Goal: Check status: Check status

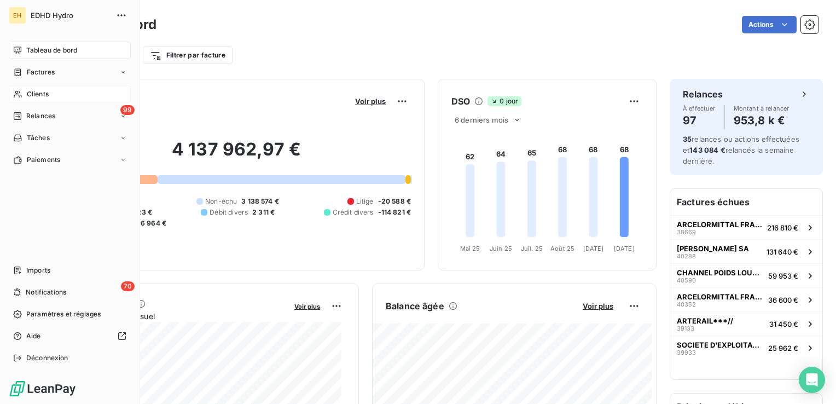
click at [43, 95] on span "Clients" at bounding box center [38, 94] width 22 height 10
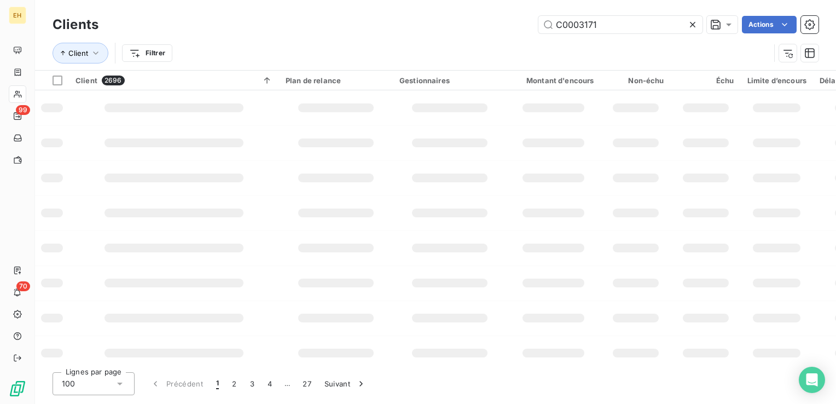
type input "C0003171"
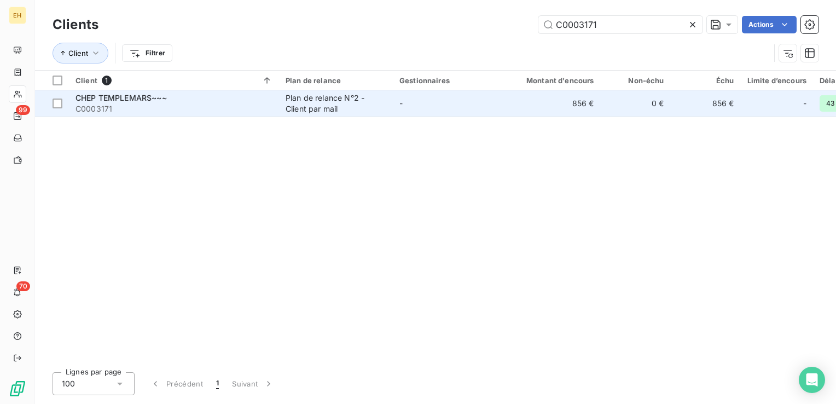
click at [184, 95] on div "CHEP TEMPLEMARS~~~" at bounding box center [173, 97] width 197 height 11
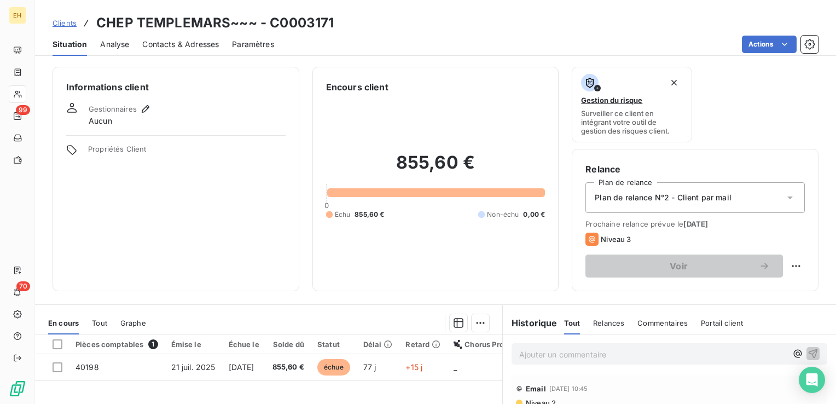
scroll to position [55, 0]
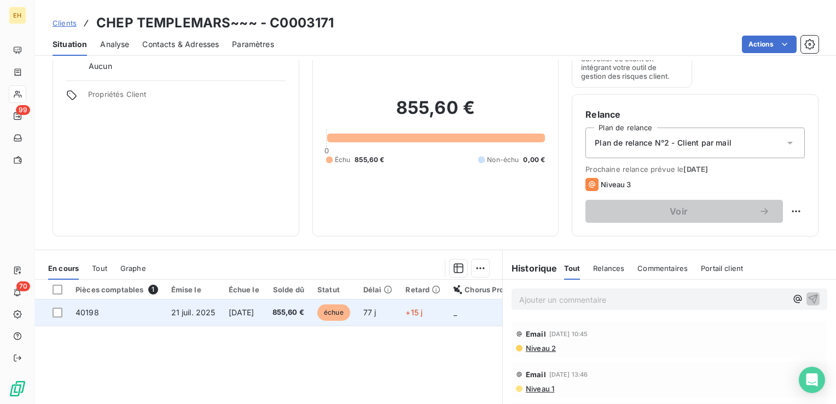
click at [160, 318] on td "40198" at bounding box center [117, 312] width 96 height 26
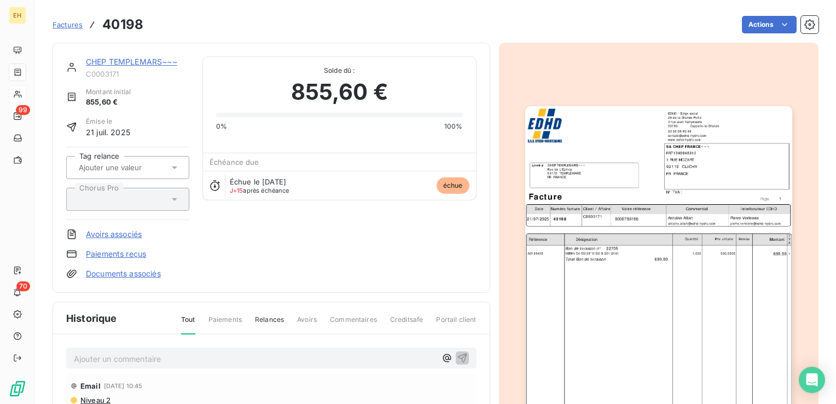
click at [130, 367] on div "Ajouter un commentaire ﻿" at bounding box center [271, 357] width 410 height 21
click at [133, 358] on p "Ajouter un commentaire ﻿" at bounding box center [255, 359] width 362 height 14
click at [245, 358] on p "[EMAIL_ADDRESS][DOMAIN_NAME] :" at bounding box center [255, 358] width 362 height 13
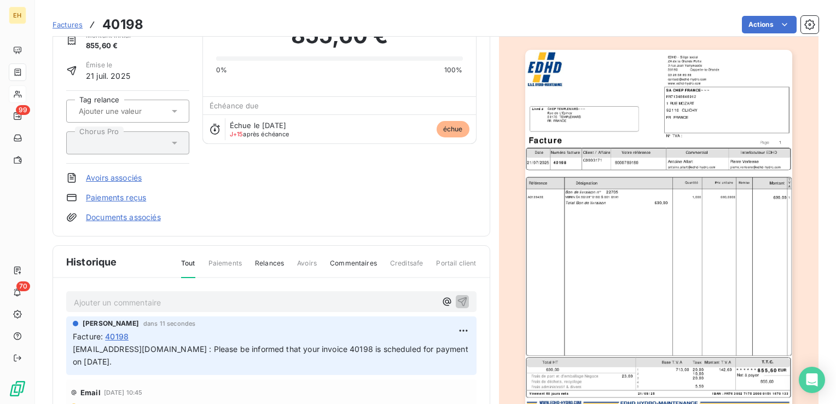
scroll to position [110, 0]
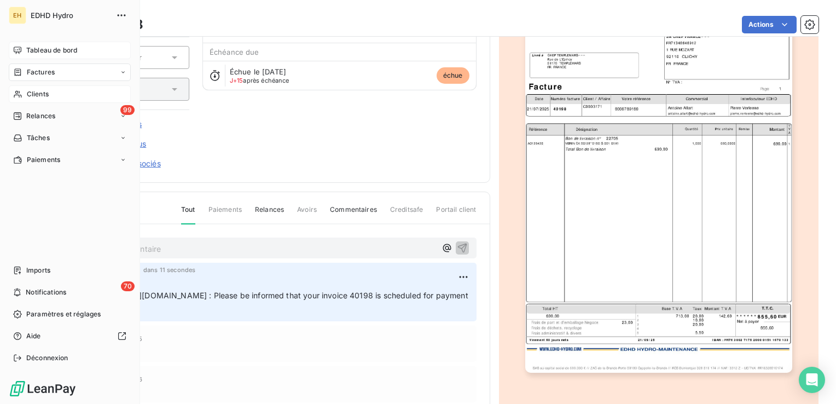
click at [39, 49] on span "Tableau de bord" at bounding box center [51, 50] width 51 height 10
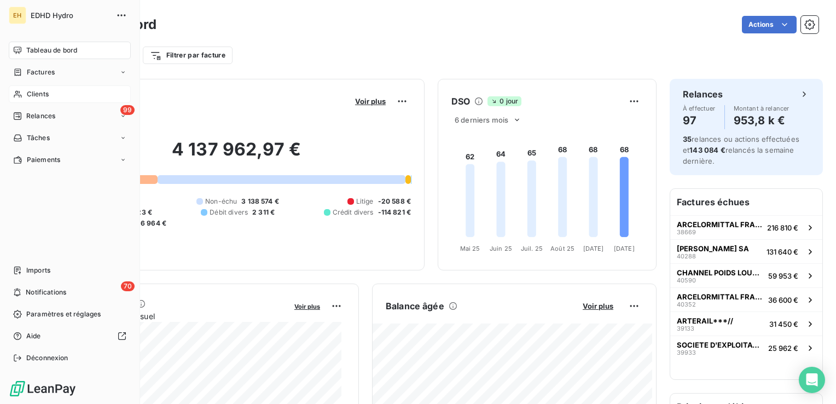
click at [28, 94] on span "Clients" at bounding box center [38, 94] width 22 height 10
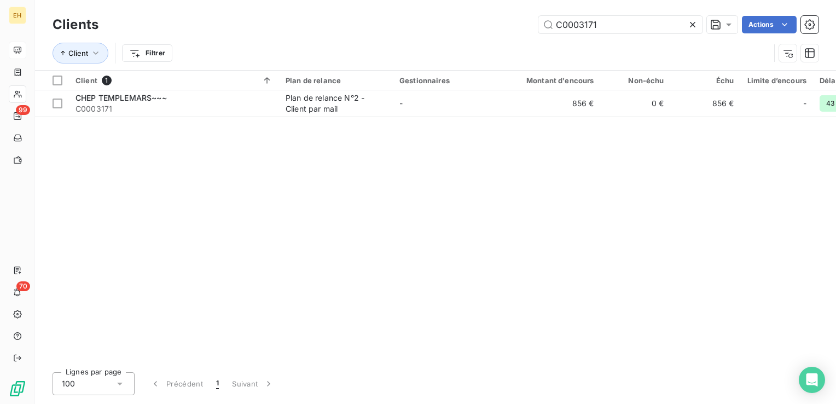
drag, startPoint x: 636, startPoint y: 29, endPoint x: 218, endPoint y: 21, distance: 417.4
click at [223, 34] on div "Clients C0003171 Actions" at bounding box center [436, 24] width 766 height 23
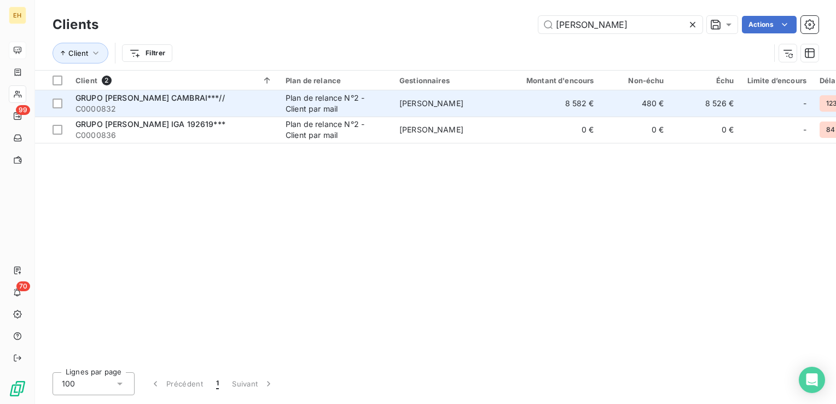
type input "[PERSON_NAME]"
click at [189, 106] on span "C0000832" at bounding box center [173, 108] width 197 height 11
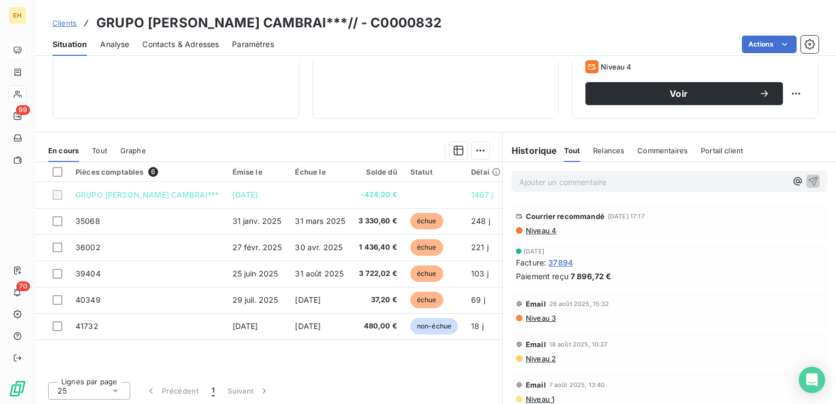
scroll to position [173, 0]
click at [539, 314] on span "Niveau 3" at bounding box center [540, 317] width 31 height 9
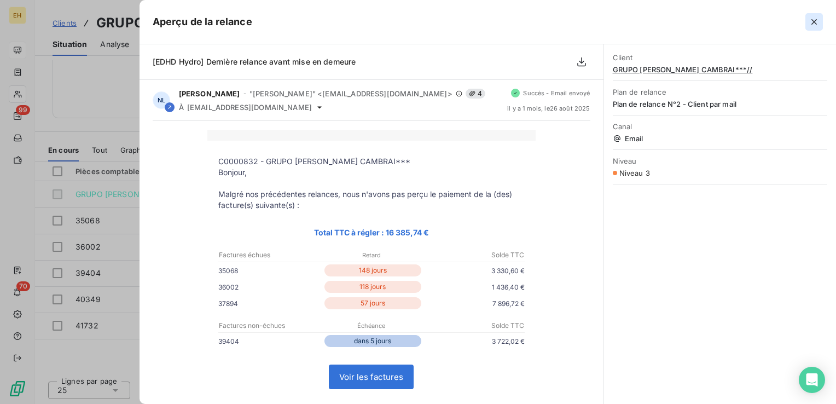
click at [811, 23] on icon "button" at bounding box center [813, 21] width 11 height 11
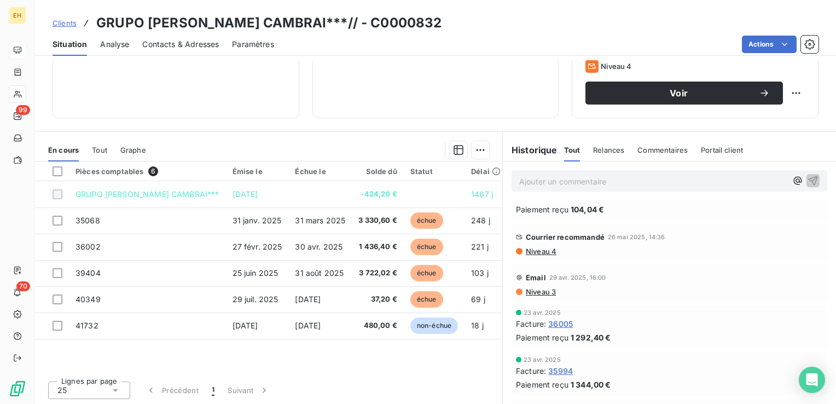
scroll to position [0, 0]
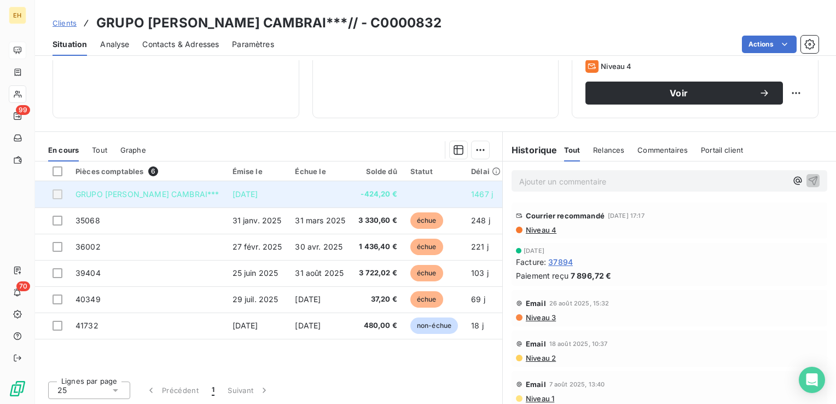
click at [138, 201] on td "GRUPO [PERSON_NAME] CAMBRAI***" at bounding box center [147, 194] width 157 height 26
click at [137, 201] on td "GRUPO [PERSON_NAME] CAMBRAI***" at bounding box center [147, 194] width 157 height 26
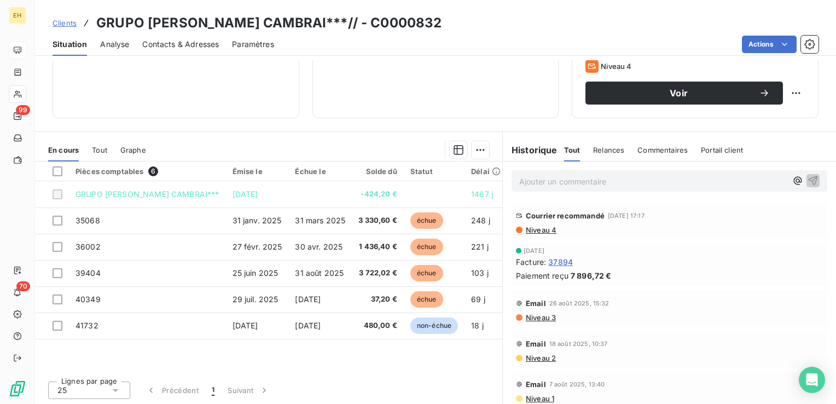
scroll to position [173, 0]
click at [534, 320] on span "Niveau 3" at bounding box center [540, 317] width 31 height 9
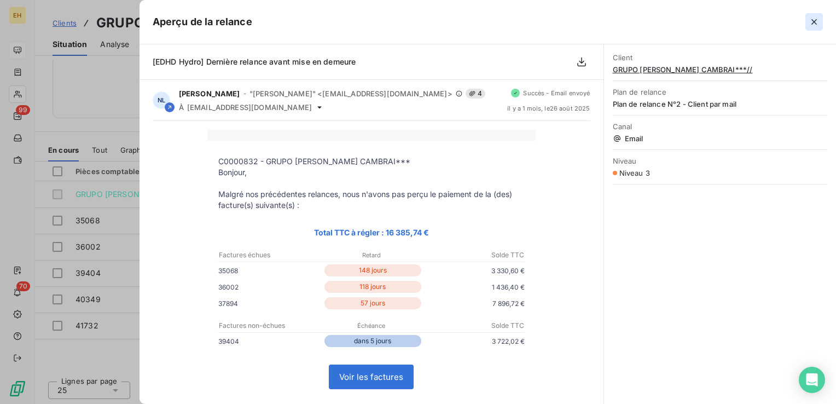
click at [815, 25] on icon "button" at bounding box center [813, 21] width 11 height 11
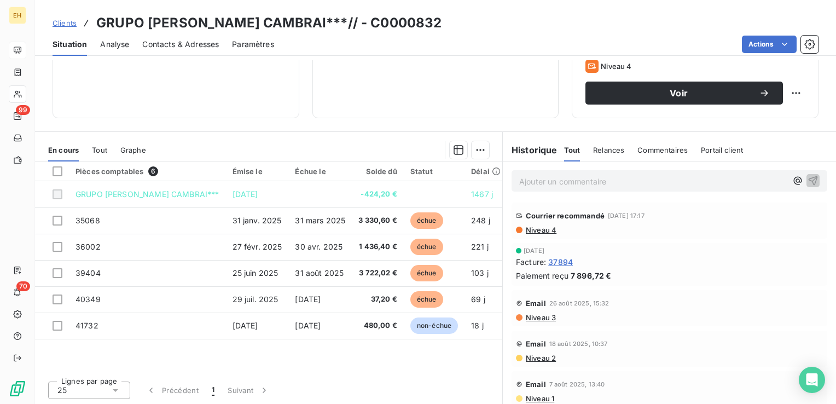
click at [544, 318] on span "Niveau 3" at bounding box center [540, 317] width 31 height 9
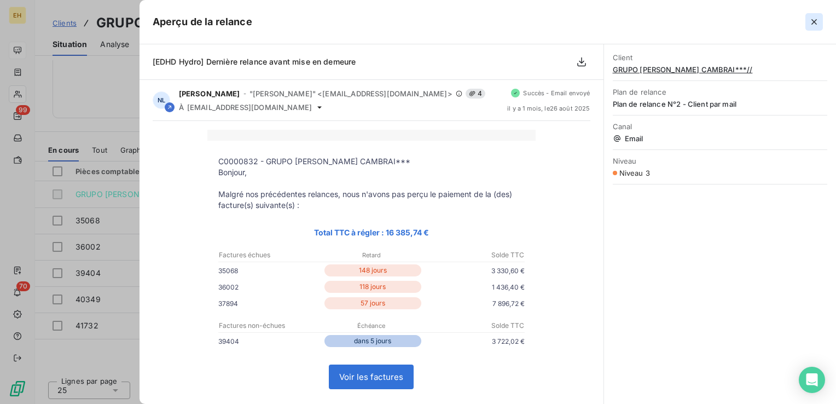
click at [817, 19] on icon "button" at bounding box center [813, 21] width 11 height 11
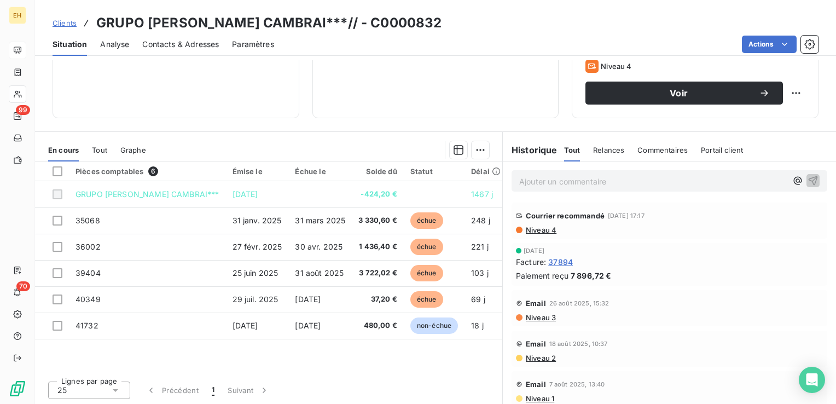
click at [532, 318] on span "Niveau 3" at bounding box center [540, 317] width 31 height 9
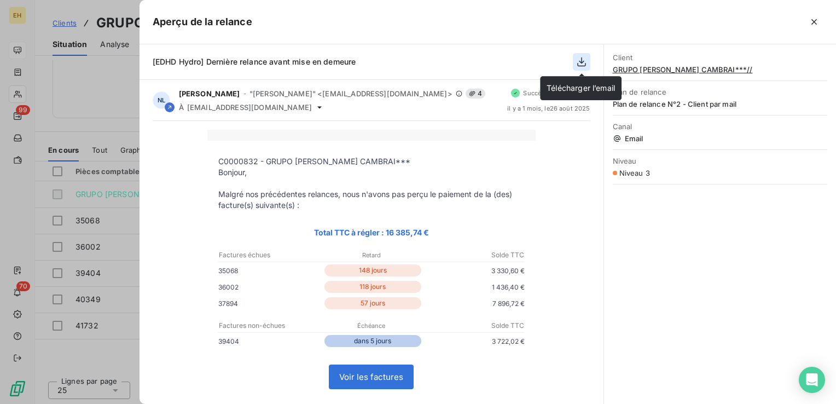
click at [579, 63] on icon "button" at bounding box center [581, 61] width 11 height 11
click at [468, 135] on p at bounding box center [371, 135] width 306 height 11
click at [630, 172] on span "Niveau 3" at bounding box center [634, 172] width 31 height 9
click at [811, 25] on icon "button" at bounding box center [813, 21] width 11 height 11
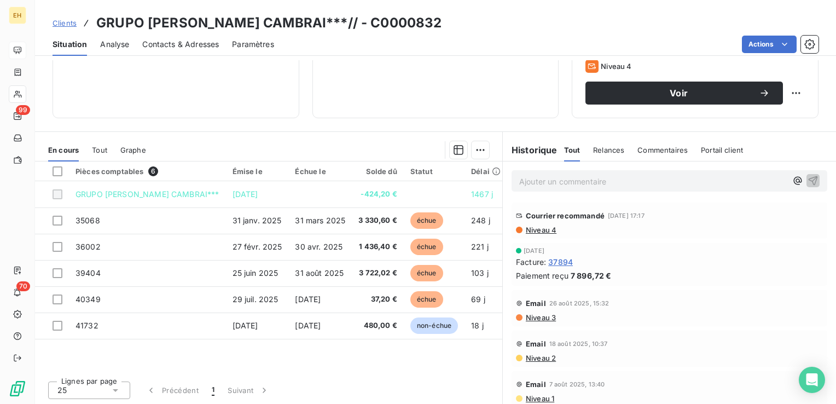
click at [540, 226] on span "Niveau 4" at bounding box center [541, 229] width 32 height 9
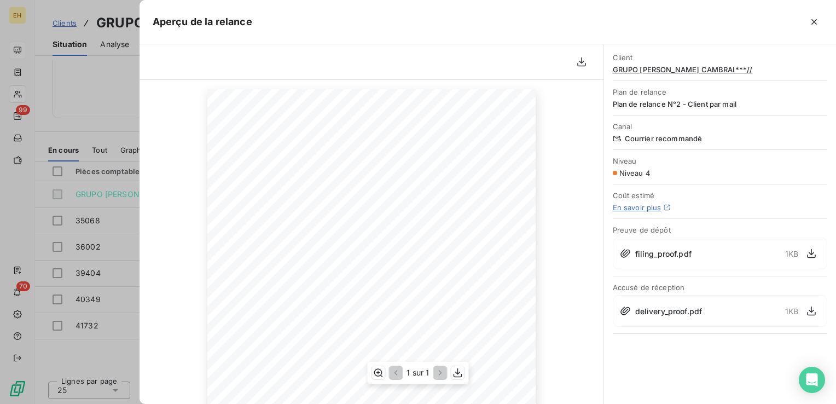
scroll to position [39, 0]
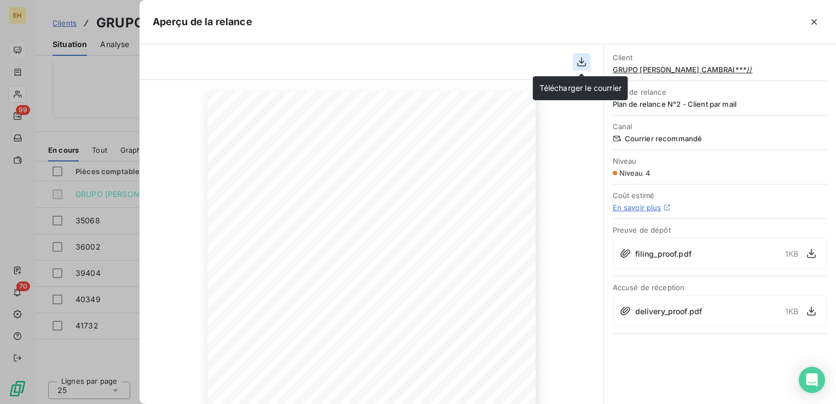
click at [584, 60] on icon "button" at bounding box center [581, 61] width 11 height 11
click at [515, 57] on div at bounding box center [371, 62] width 464 height 36
click at [586, 67] on icon "button" at bounding box center [581, 61] width 11 height 11
click at [812, 21] on icon "button" at bounding box center [813, 21] width 11 height 11
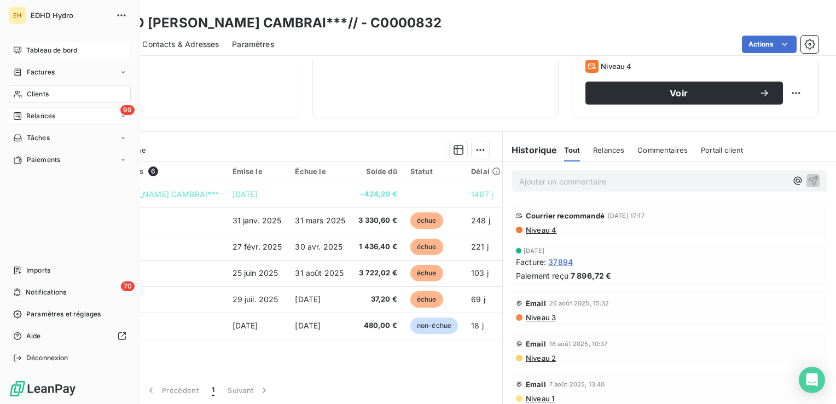
click at [39, 110] on div "99 Relances" at bounding box center [70, 116] width 122 height 18
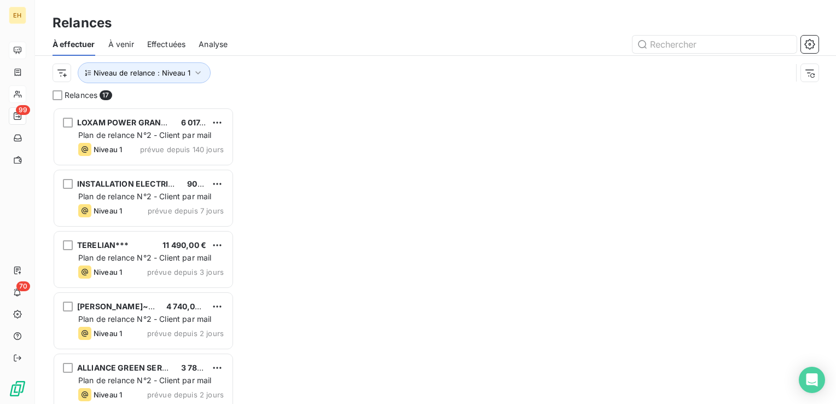
scroll to position [288, 173]
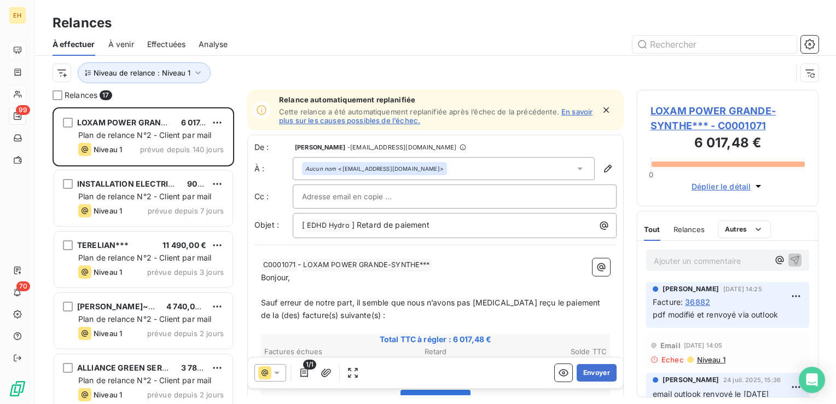
click at [168, 43] on span "Effectuées" at bounding box center [166, 44] width 39 height 11
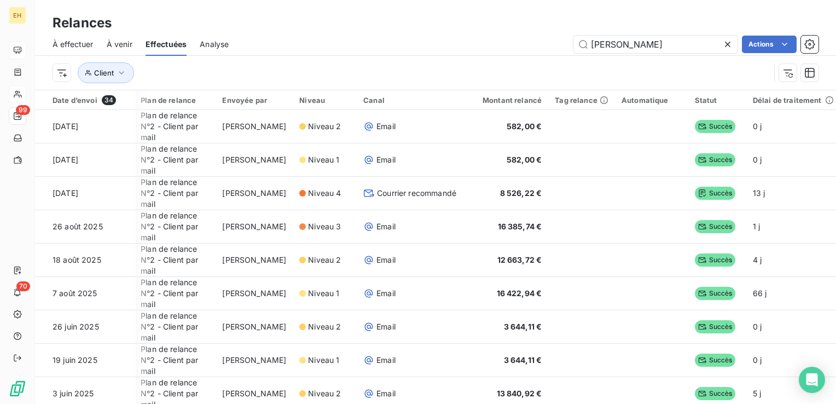
scroll to position [0, 191]
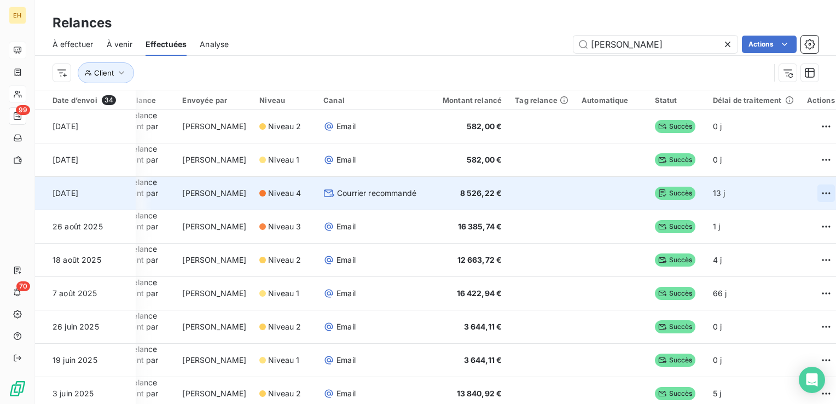
type input "[PERSON_NAME]"
click at [794, 190] on html "EH 99 70 Relances À effectuer À venir Effectuées Analyse [PERSON_NAME] Actions …" at bounding box center [418, 202] width 836 height 404
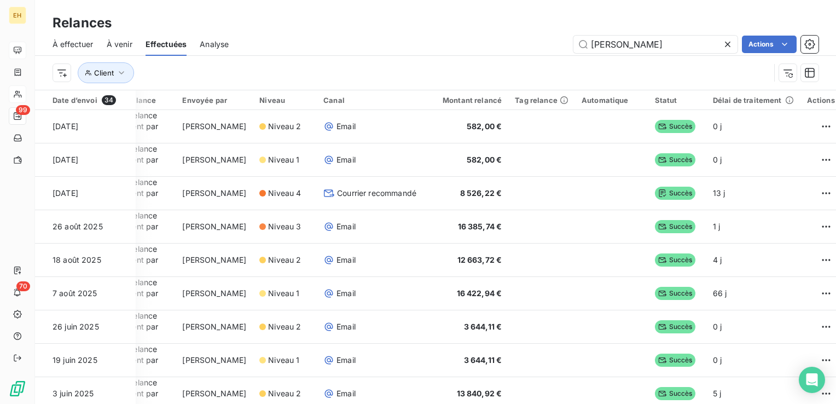
drag, startPoint x: 599, startPoint y: 403, endPoint x: 375, endPoint y: 409, distance: 224.3
click at [375, 403] on html "EH 99 70 Relances À effectuer À venir Effectuées Analyse [PERSON_NAME] Actions …" at bounding box center [418, 202] width 836 height 404
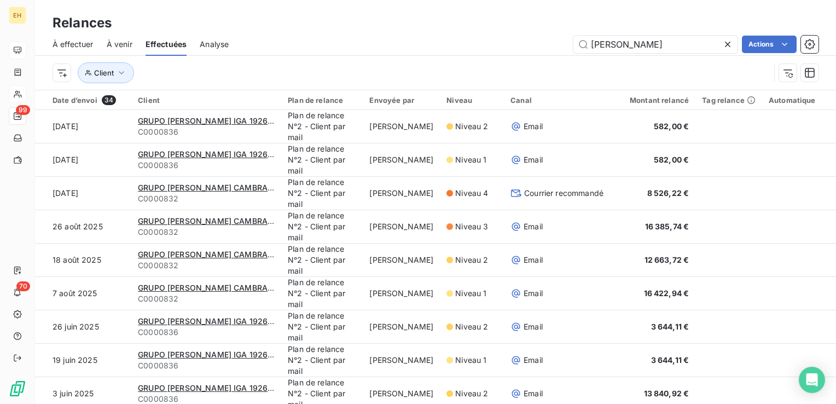
scroll to position [0, 0]
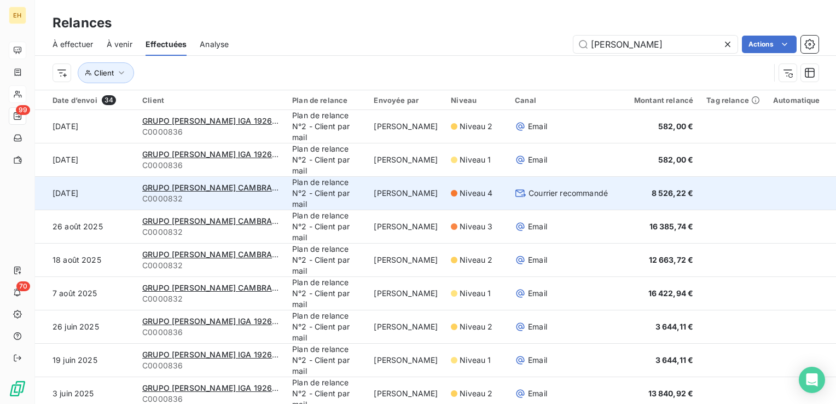
click at [299, 196] on td "Plan de relance N°2 - Client par mail" at bounding box center [325, 193] width 81 height 33
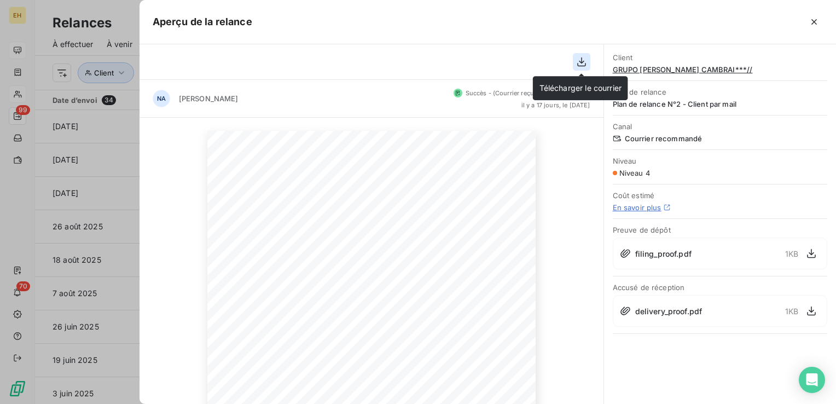
click at [584, 63] on icon "button" at bounding box center [581, 61] width 11 height 11
click at [812, 310] on icon "button" at bounding box center [811, 310] width 11 height 11
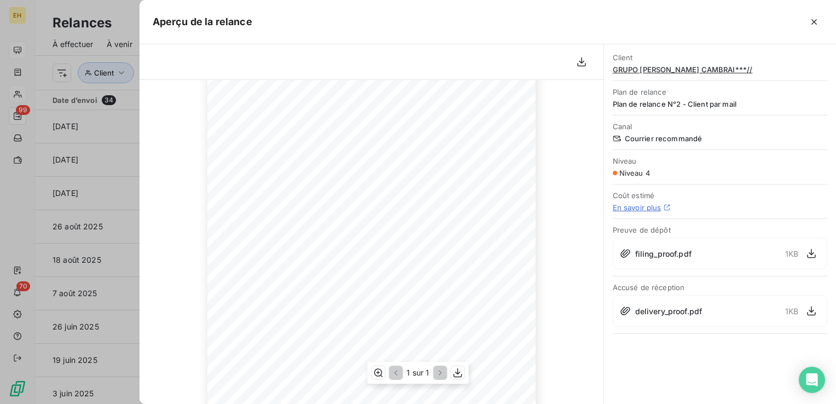
scroll to position [203, 0]
click at [459, 375] on icon "button" at bounding box center [457, 372] width 11 height 11
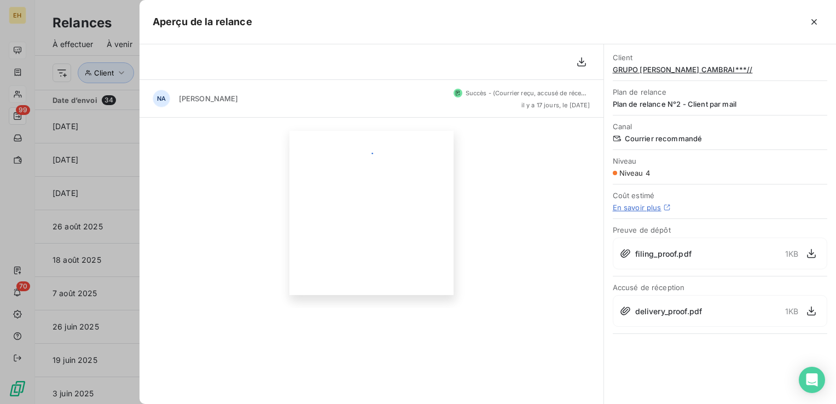
scroll to position [0, 0]
click at [814, 24] on icon "button" at bounding box center [813, 21] width 11 height 11
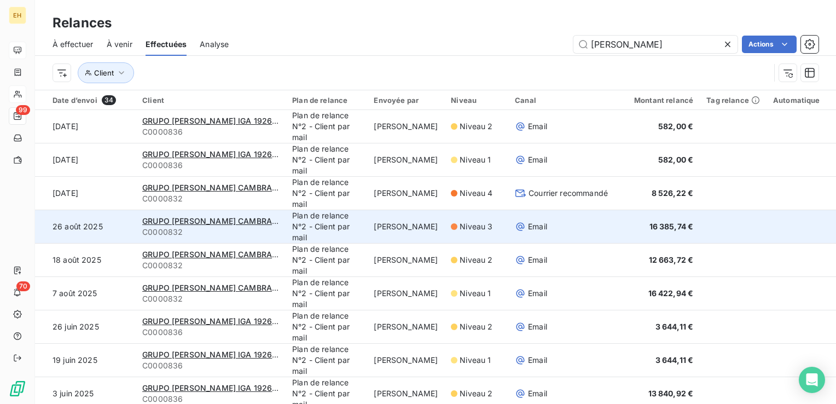
click at [528, 229] on span "Email" at bounding box center [537, 226] width 19 height 11
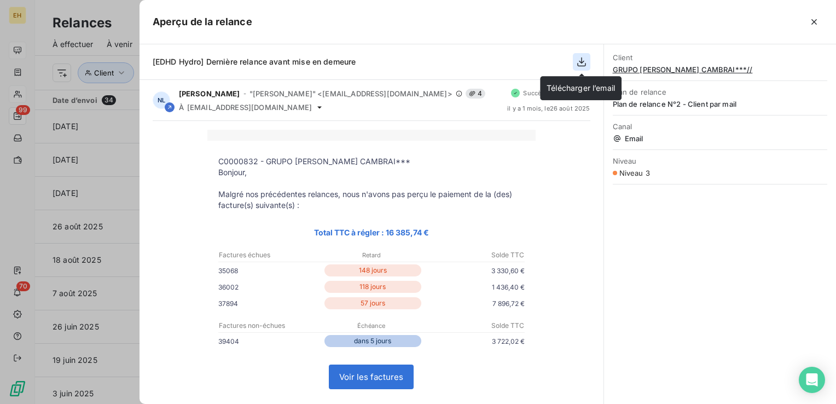
click at [585, 62] on icon "button" at bounding box center [581, 61] width 9 height 9
click at [525, 71] on div "[EDHD Hydro] Dernière relance avant mise en demeure" at bounding box center [371, 62] width 464 height 36
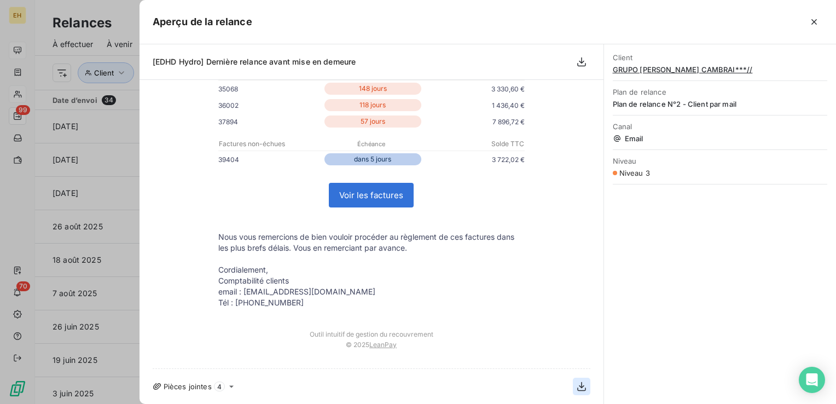
click at [576, 388] on icon "button" at bounding box center [581, 386] width 11 height 11
click at [521, 339] on td "© 2025 LeanPay" at bounding box center [371, 348] width 328 height 21
click at [580, 63] on icon "button" at bounding box center [581, 61] width 11 height 11
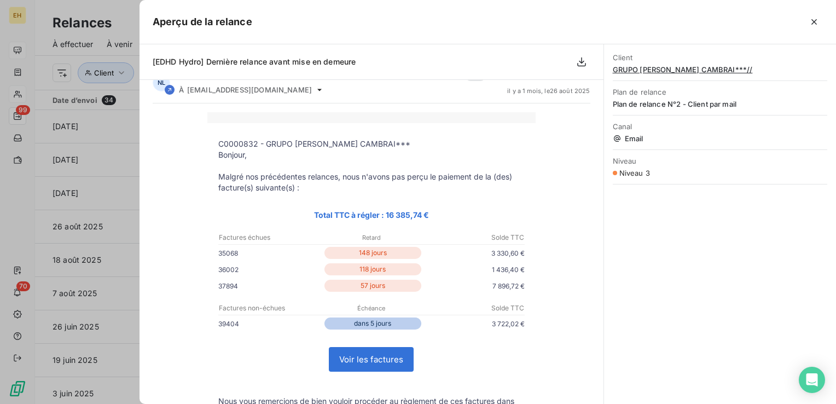
scroll to position [0, 0]
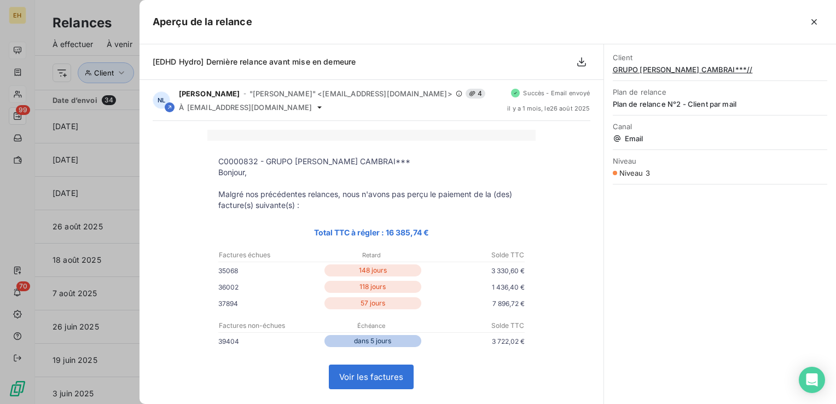
click at [569, 152] on div "C0000832 - GRUPO [PERSON_NAME] CAMBRAI*** [GEOGRAPHIC_DATA], Malgré nos précéde…" at bounding box center [372, 335] width 438 height 411
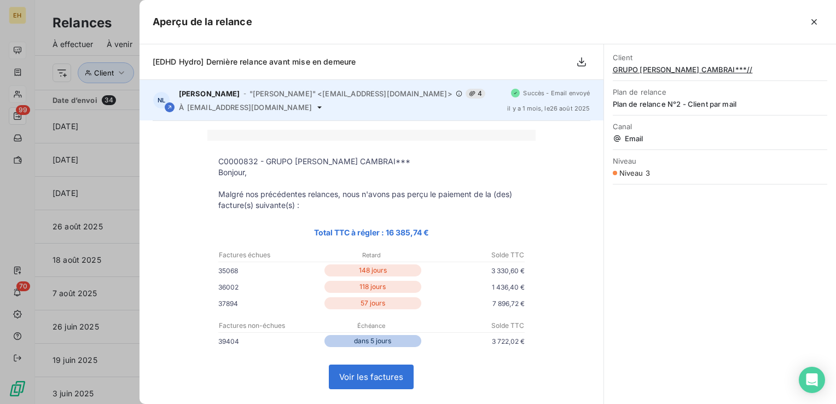
click at [171, 105] on icon at bounding box center [169, 107] width 7 height 7
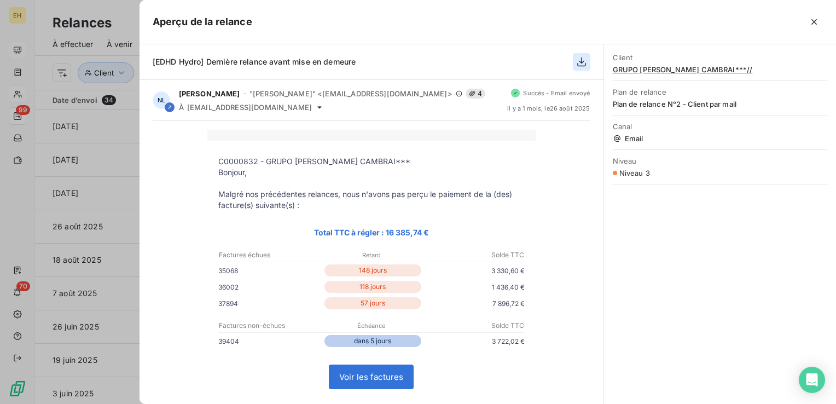
click at [580, 66] on icon "button" at bounding box center [581, 61] width 11 height 11
click at [500, 47] on div "[EDHD Hydro] Dernière relance avant mise en demeure" at bounding box center [371, 62] width 464 height 36
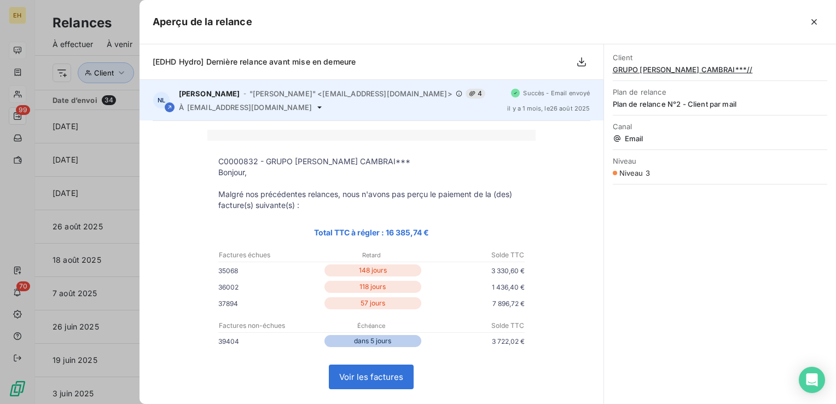
click at [322, 107] on icon at bounding box center [319, 107] width 4 height 2
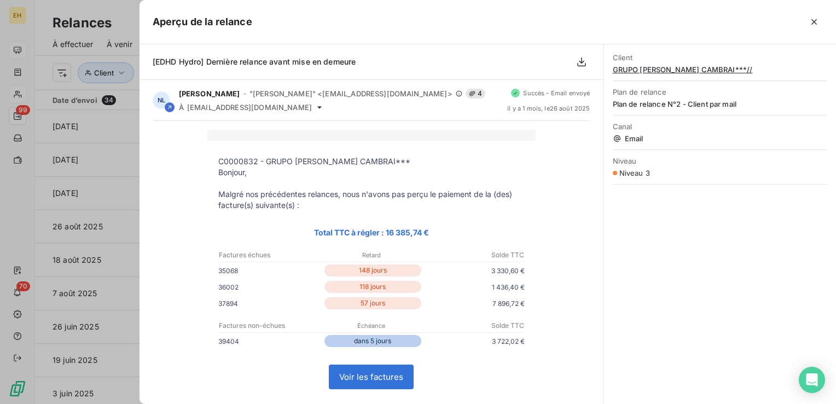
click at [543, 143] on div "C0000832 - GRUPO [PERSON_NAME] CAMBRAI*** [GEOGRAPHIC_DATA], Malgré nos précéde…" at bounding box center [372, 335] width 438 height 411
click at [813, 20] on icon "button" at bounding box center [813, 21] width 11 height 11
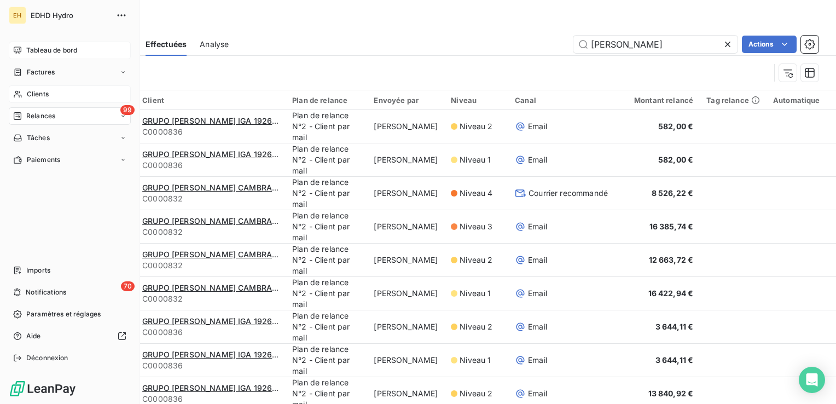
click at [26, 48] on span "Tableau de bord" at bounding box center [51, 50] width 51 height 10
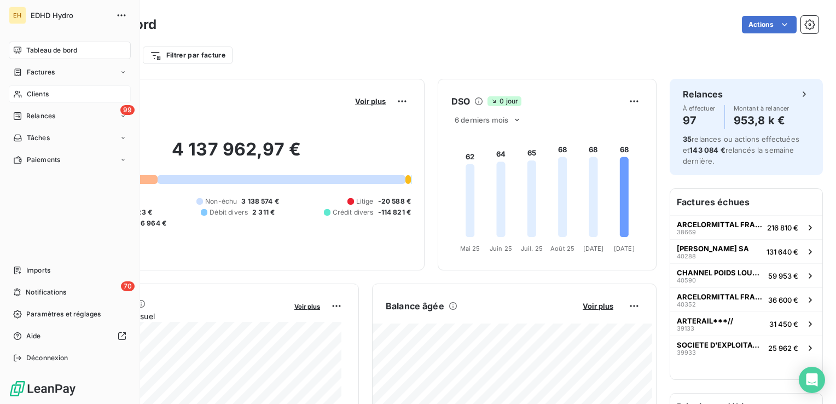
click at [31, 95] on span "Clients" at bounding box center [38, 94] width 22 height 10
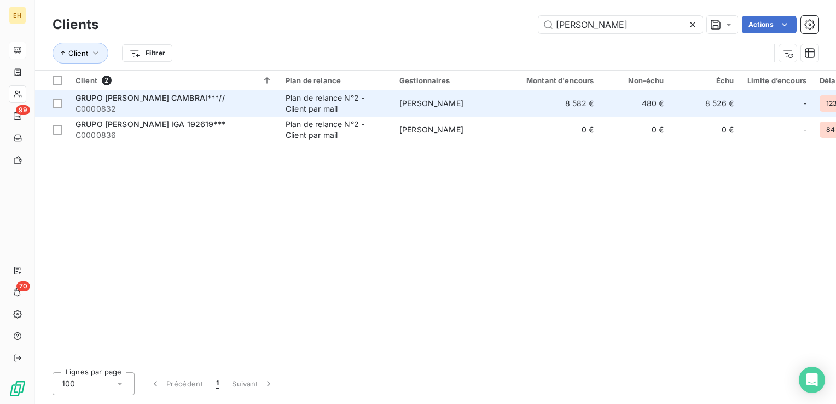
click at [210, 102] on div "GRUPO [PERSON_NAME] CAMBRAI***//" at bounding box center [173, 97] width 197 height 11
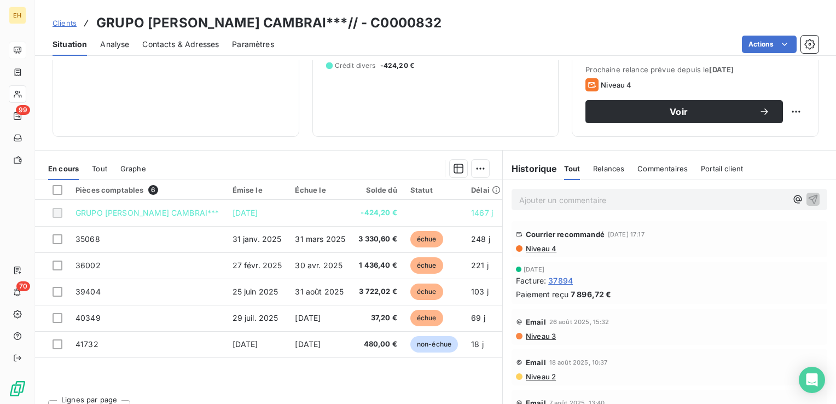
scroll to position [173, 0]
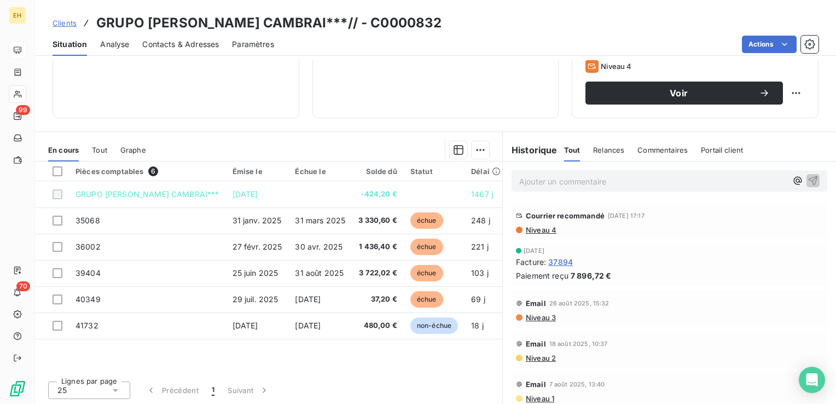
click at [541, 359] on span "Niveau 2" at bounding box center [540, 357] width 31 height 9
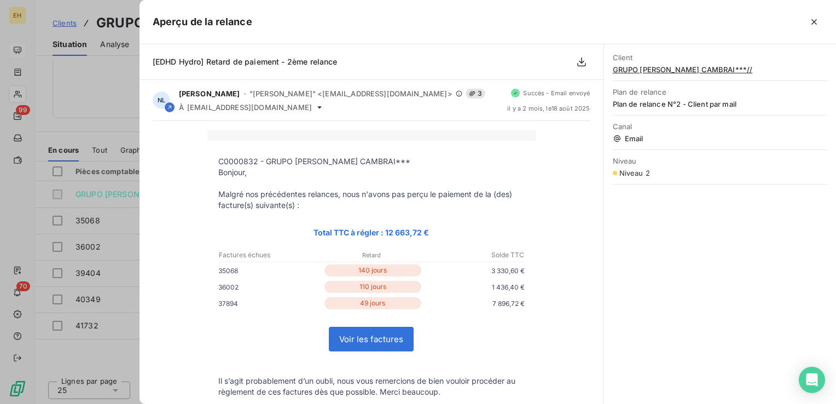
click at [812, 21] on icon "button" at bounding box center [813, 21] width 11 height 11
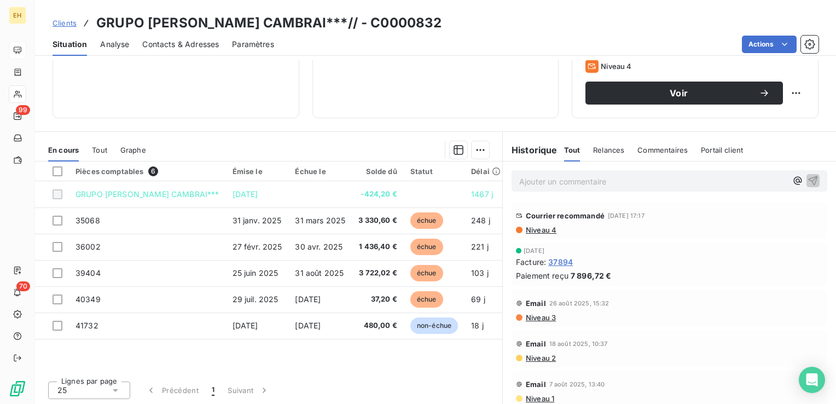
click at [547, 318] on span "Niveau 3" at bounding box center [540, 317] width 31 height 9
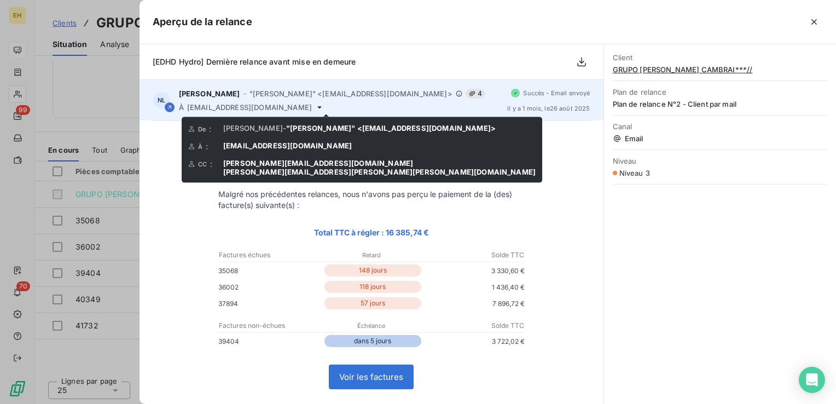
click at [322, 106] on icon at bounding box center [319, 107] width 4 height 2
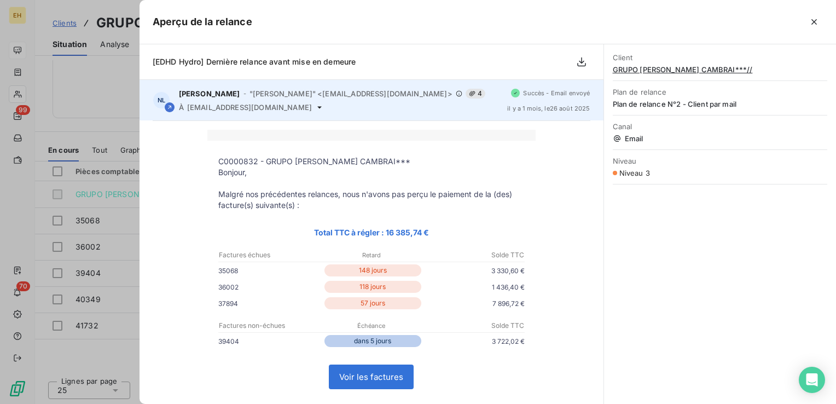
click at [322, 109] on icon at bounding box center [319, 107] width 9 height 9
click at [322, 108] on icon at bounding box center [319, 107] width 9 height 9
click at [312, 107] on span "[EMAIL_ADDRESS][DOMAIN_NAME]" at bounding box center [249, 107] width 125 height 9
click at [310, 114] on div "NL [PERSON_NAME] - "[PERSON_NAME]" <[EMAIL_ADDRESS][DOMAIN_NAME]> 4 À [DOMAIN_N…" at bounding box center [371, 100] width 464 height 40
click at [312, 109] on span "[EMAIL_ADDRESS][DOMAIN_NAME]" at bounding box center [249, 107] width 125 height 9
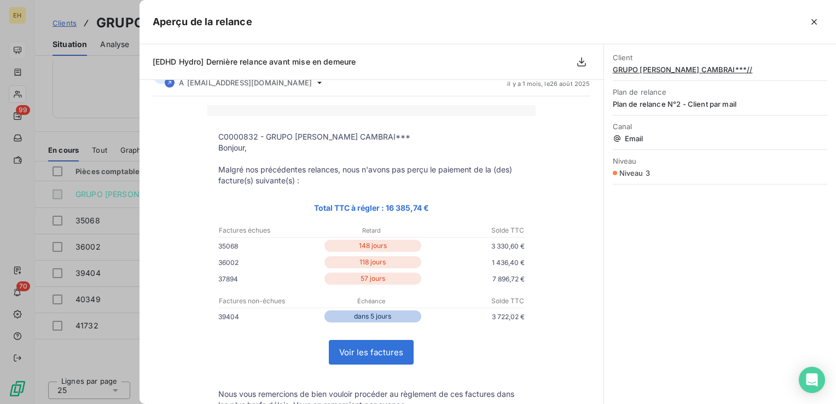
scroll to position [18, 0]
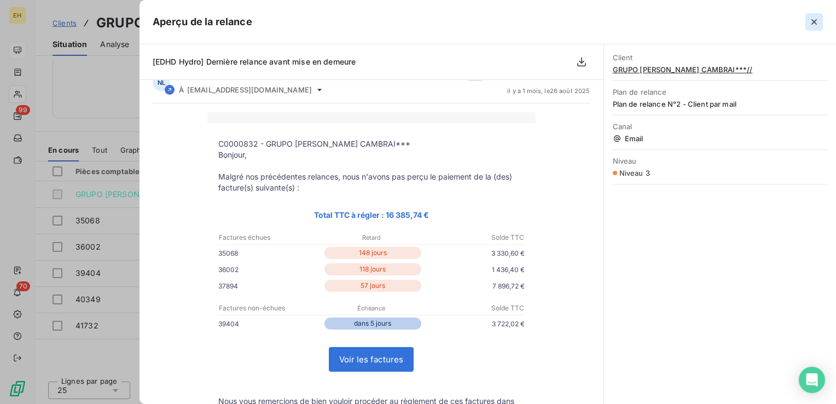
click at [812, 21] on icon "button" at bounding box center [813, 21] width 11 height 11
